Goal: Task Accomplishment & Management: Use online tool/utility

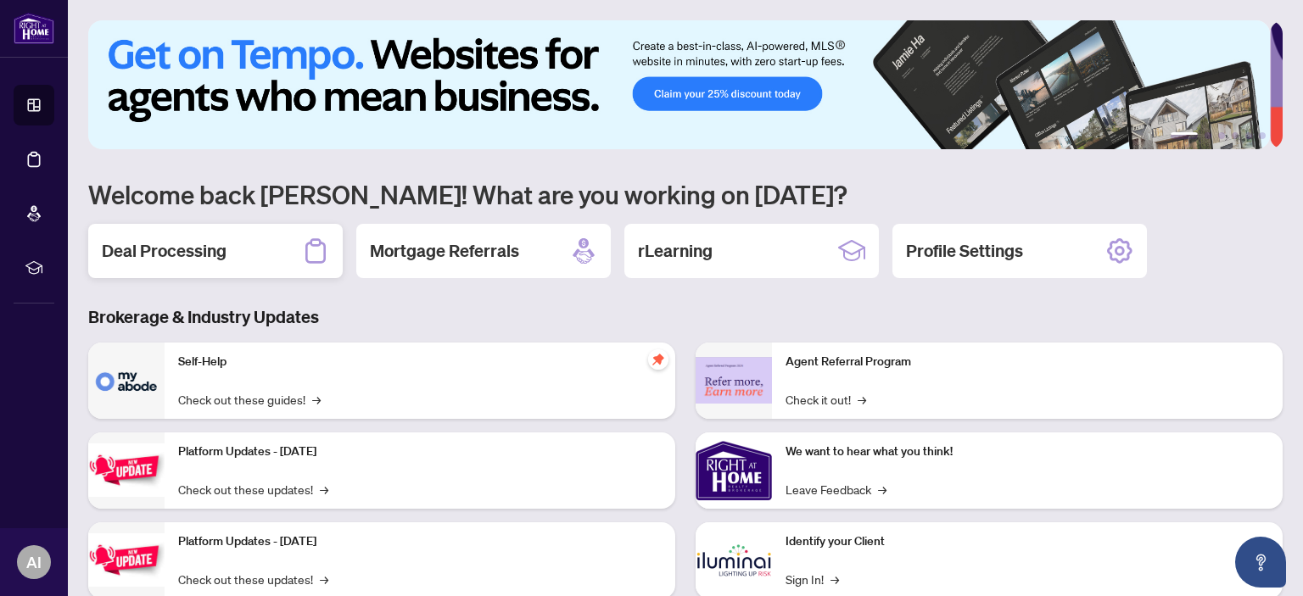
click at [173, 251] on h2 "Deal Processing" at bounding box center [164, 251] width 125 height 24
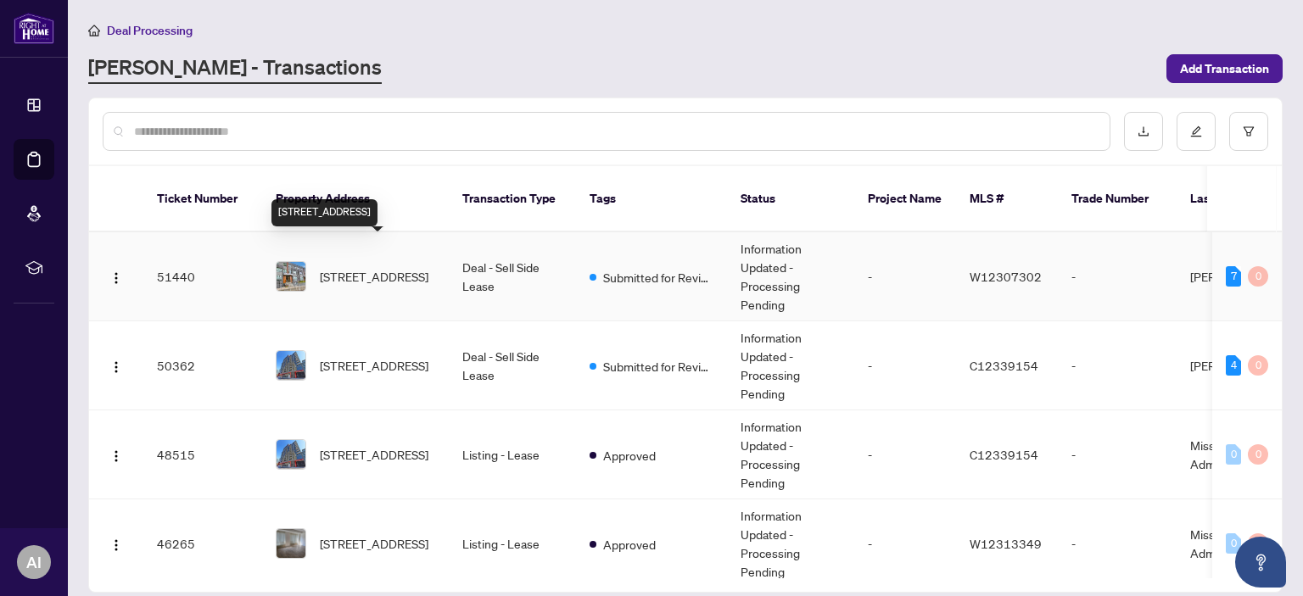
click at [352, 267] on span "[STREET_ADDRESS]" at bounding box center [374, 276] width 109 height 19
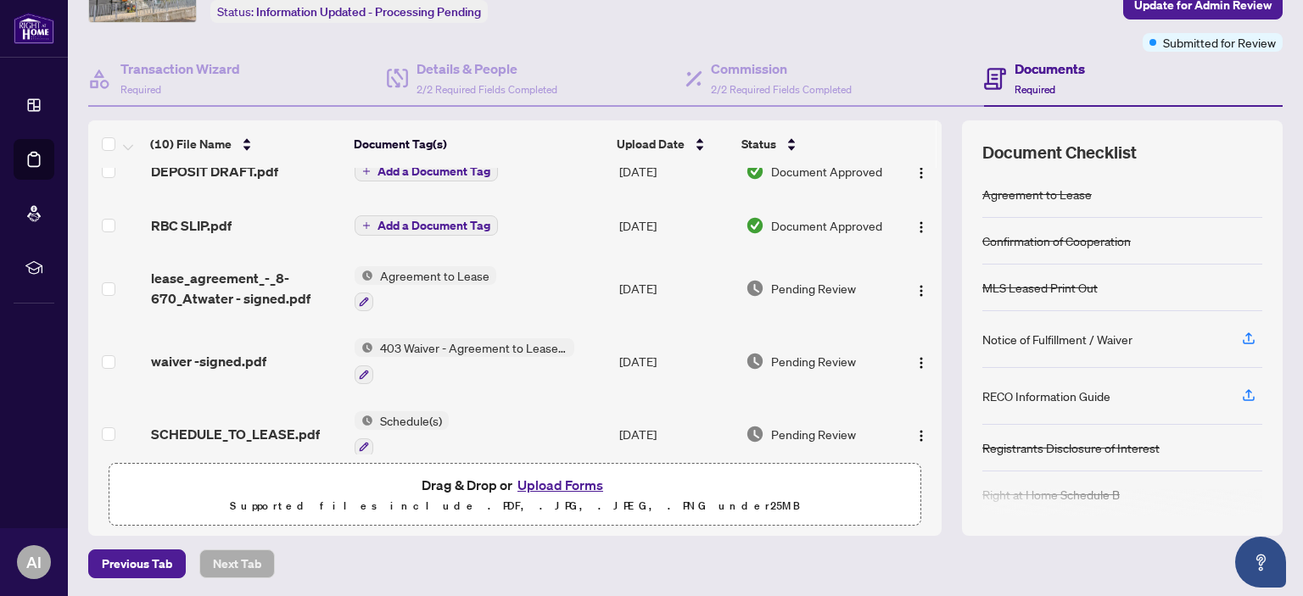
scroll to position [140, 0]
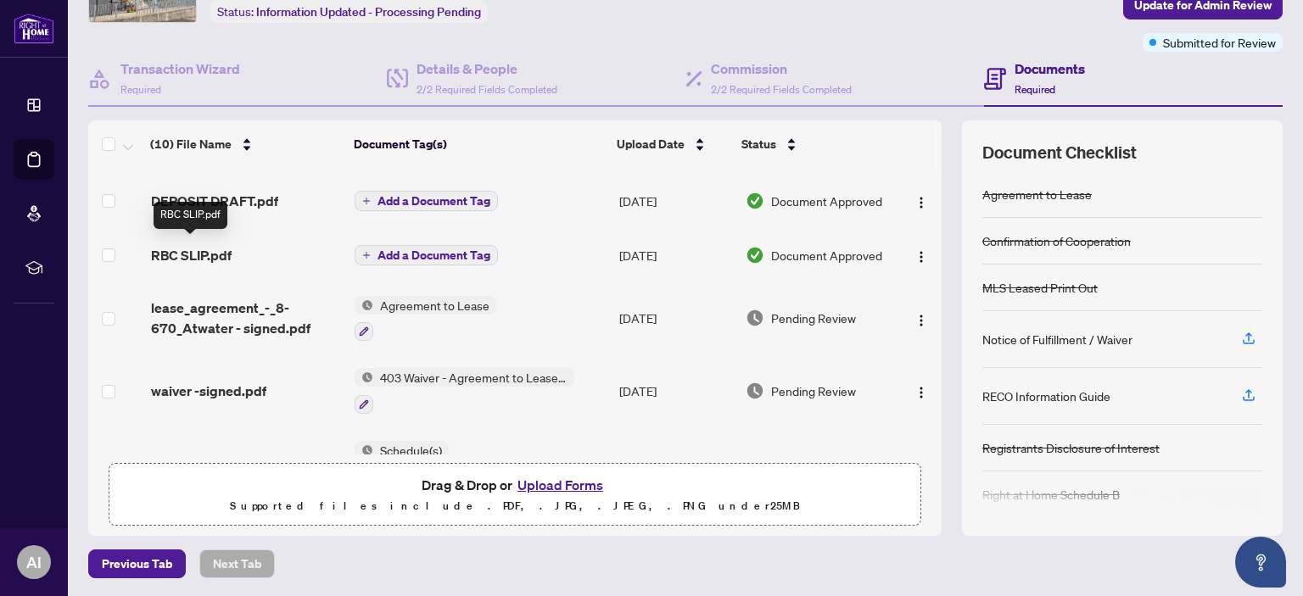
click at [183, 250] on span "RBC SLIP.pdf" at bounding box center [191, 255] width 81 height 20
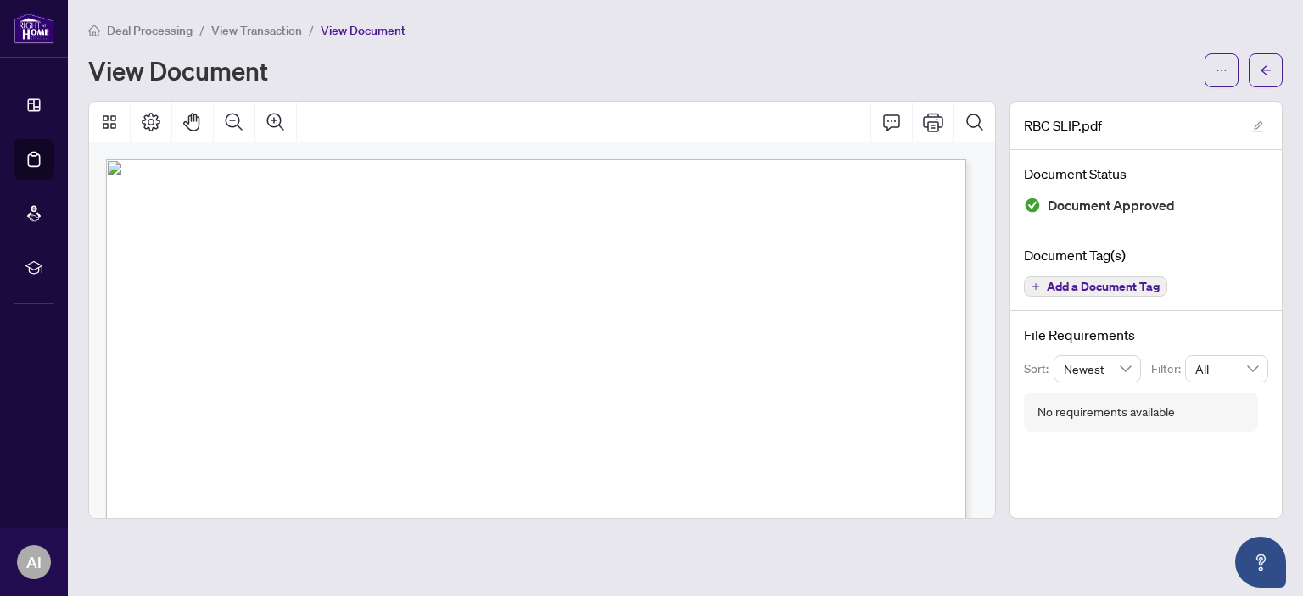
click at [272, 32] on span "View Transaction" at bounding box center [256, 30] width 91 height 15
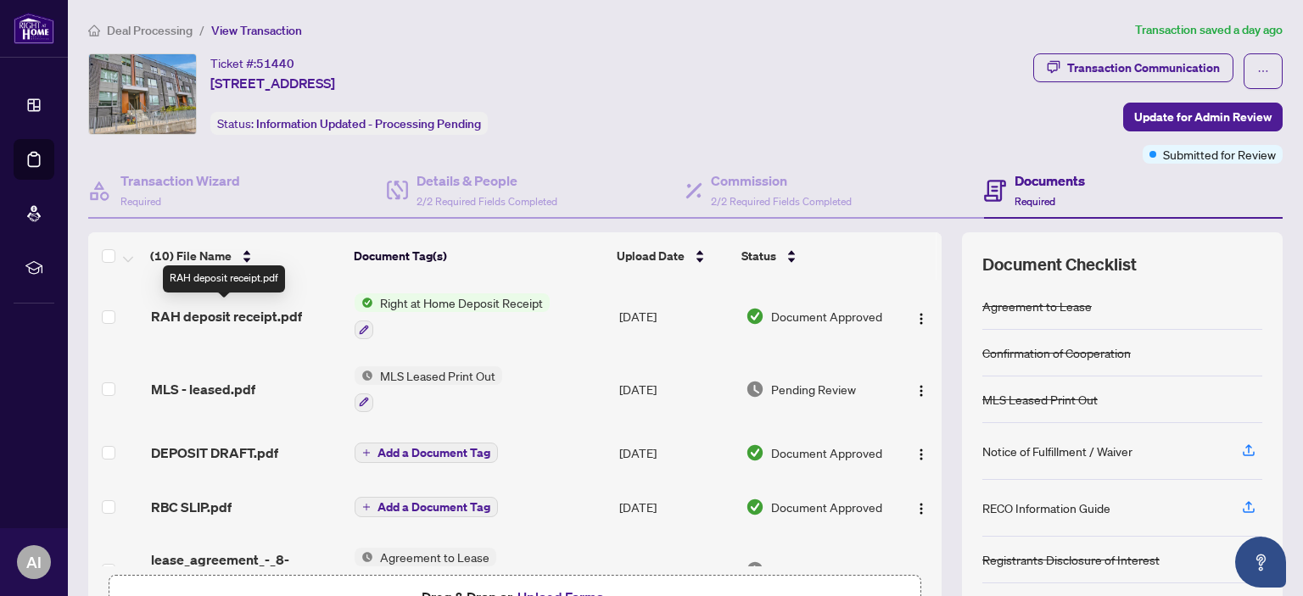
click at [224, 311] on span "RAH deposit receipt.pdf" at bounding box center [226, 316] width 151 height 20
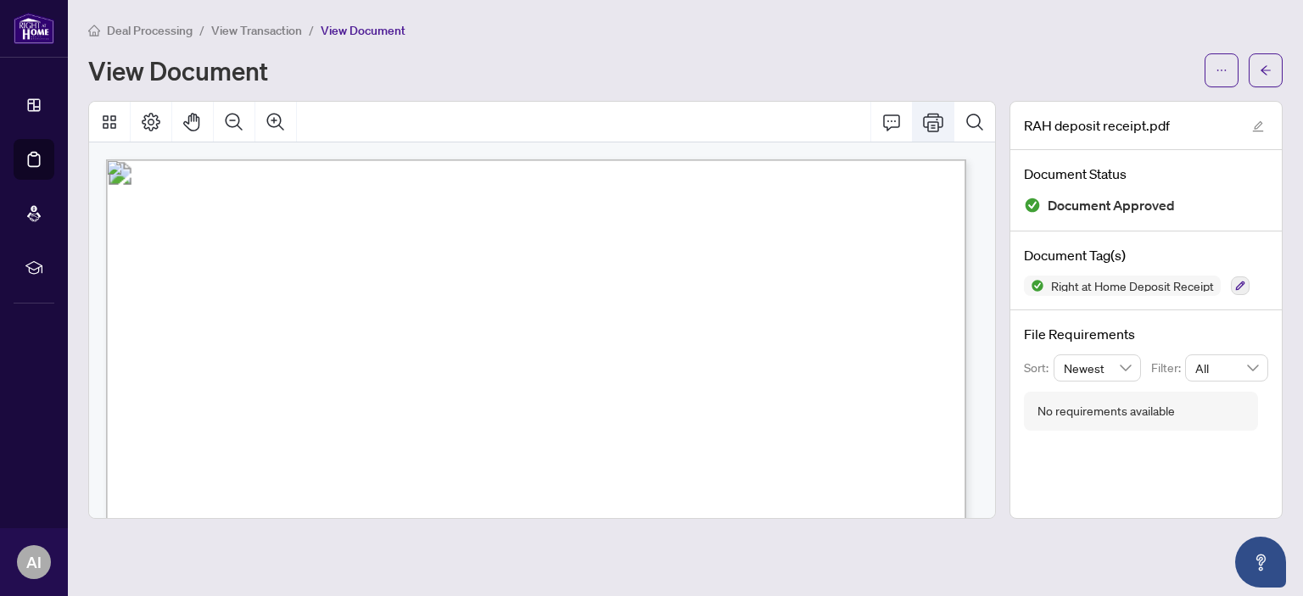
click at [929, 122] on icon "Print" at bounding box center [933, 122] width 20 height 20
